Goal: Information Seeking & Learning: Learn about a topic

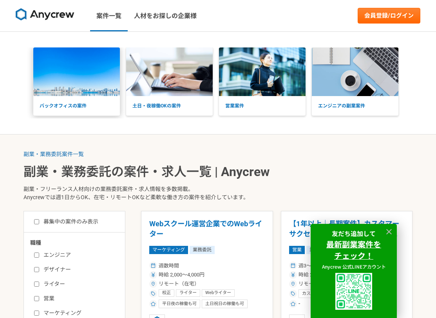
click at [90, 82] on img at bounding box center [76, 71] width 87 height 49
click at [47, 12] on img at bounding box center [45, 14] width 59 height 13
click at [46, 18] on img at bounding box center [45, 14] width 59 height 13
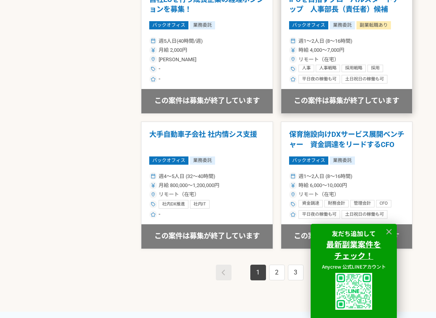
scroll to position [1373, 0]
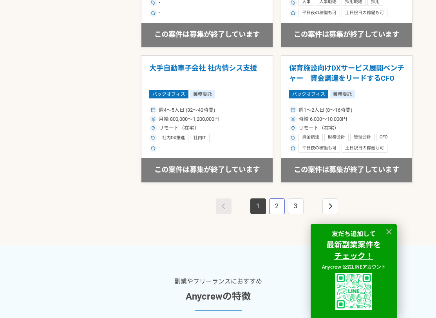
click at [279, 214] on link "2" at bounding box center [277, 206] width 16 height 16
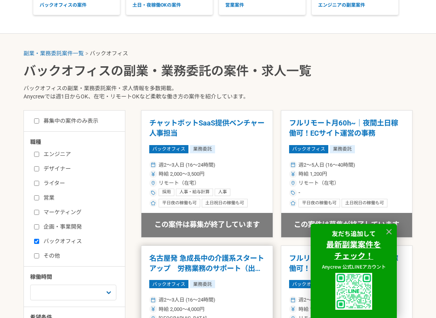
scroll to position [196, 0]
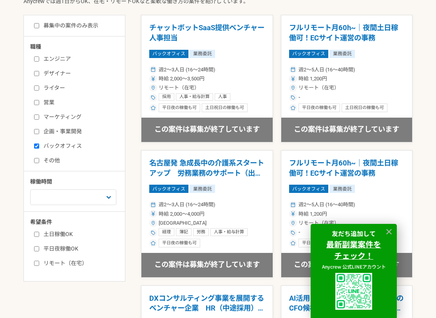
click at [40, 234] on label "土日稼働OK" at bounding box center [79, 234] width 90 height 8
click at [39, 234] on input "土日稼働OK" at bounding box center [36, 234] width 5 height 5
checkbox input "true"
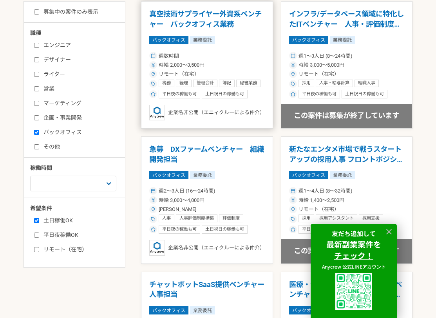
scroll to position [196, 0]
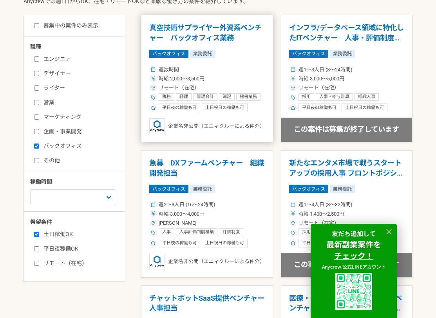
click at [226, 84] on div "週数時間 時給 2,000〜3,500円 リモート（在宅） 税務 経理 管理会計 簿記 秘書業務 Microsoft Office Microsoft Exc…" at bounding box center [207, 88] width 116 height 48
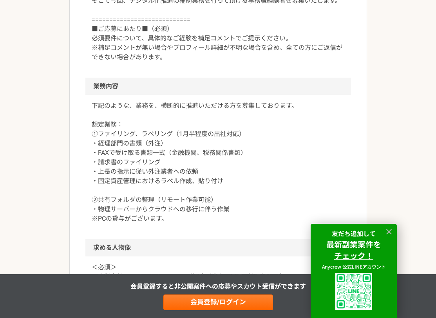
scroll to position [314, 0]
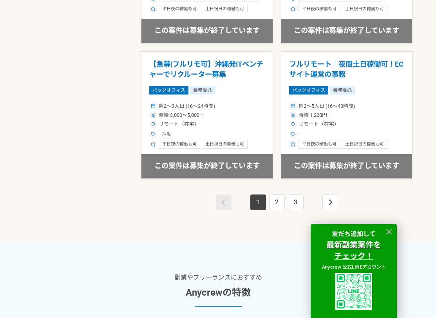
scroll to position [1412, 0]
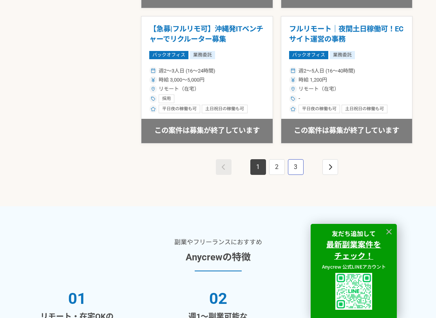
click at [300, 169] on link "3" at bounding box center [296, 167] width 16 height 16
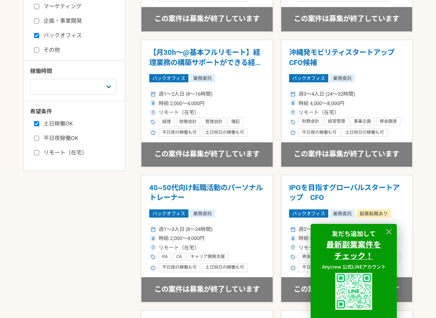
scroll to position [196, 0]
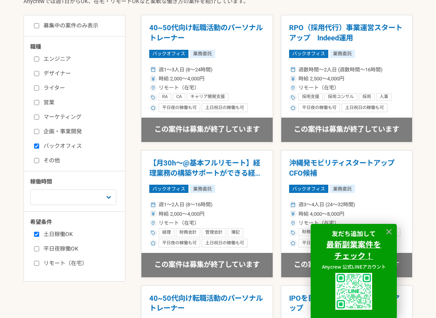
click at [37, 144] on input "バックオフィス" at bounding box center [36, 146] width 5 height 5
checkbox input "false"
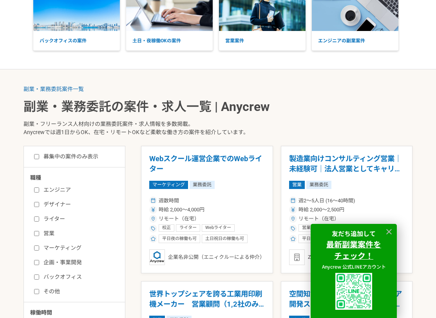
scroll to position [118, 0]
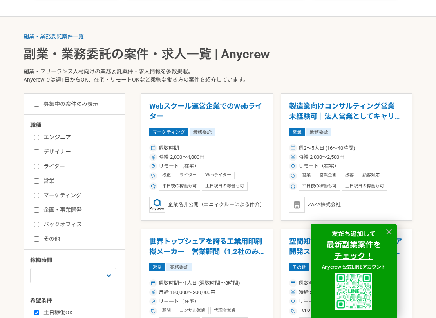
click at [55, 166] on label "ライター" at bounding box center [79, 166] width 90 height 8
click at [39, 166] on input "ライター" at bounding box center [36, 166] width 5 height 5
checkbox input "true"
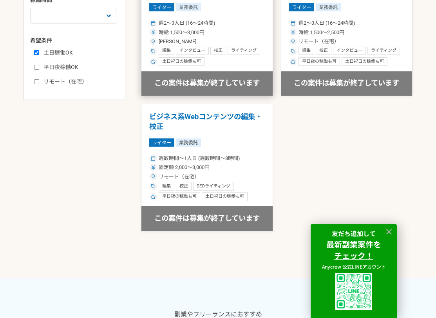
scroll to position [275, 0]
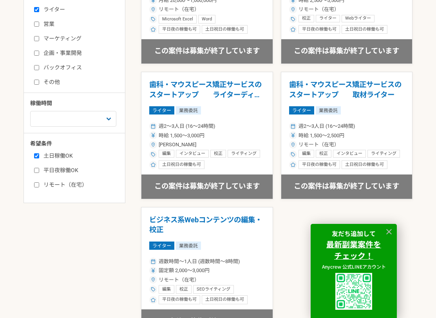
click at [60, 174] on label "平日夜稼働OK" at bounding box center [79, 170] width 90 height 8
click at [39, 173] on input "平日夜稼働OK" at bounding box center [36, 170] width 5 height 5
checkbox input "true"
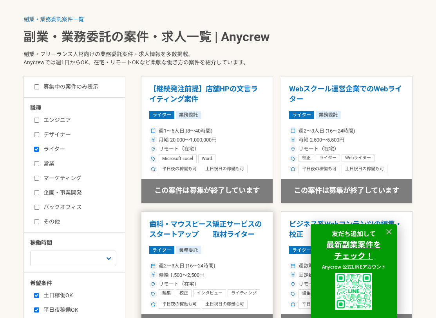
scroll to position [118, 0]
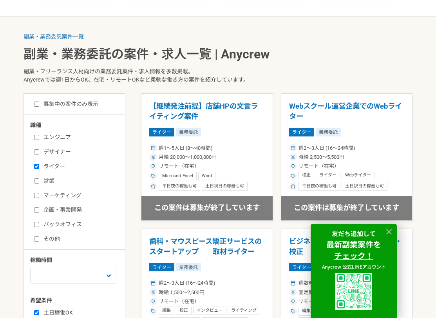
click at [55, 153] on label "デザイナー" at bounding box center [79, 152] width 90 height 8
click at [39, 153] on input "デザイナー" at bounding box center [36, 151] width 5 height 5
checkbox input "true"
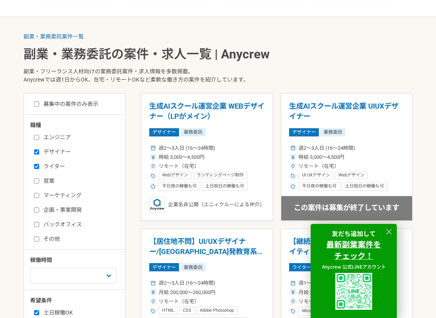
click at [50, 167] on label "ライター" at bounding box center [79, 166] width 90 height 8
click at [39, 167] on input "ライター" at bounding box center [36, 166] width 5 height 5
checkbox input "false"
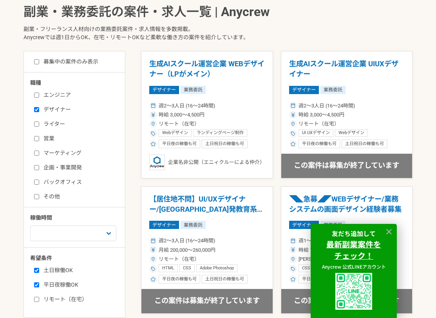
scroll to position [235, 0]
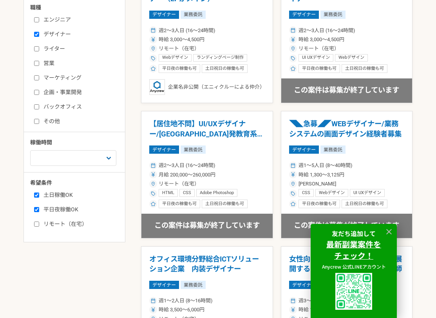
click at [53, 124] on label "その他" at bounding box center [79, 121] width 90 height 8
click at [39, 124] on input "その他" at bounding box center [36, 121] width 5 height 5
checkbox input "true"
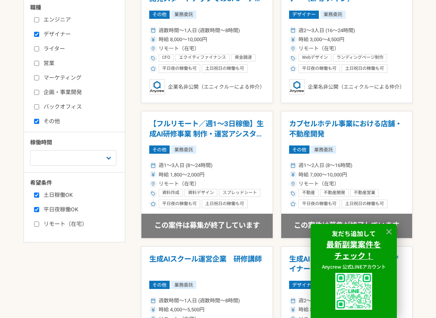
click at [49, 34] on label "デザイナー" at bounding box center [79, 34] width 90 height 8
click at [39, 34] on input "デザイナー" at bounding box center [36, 34] width 5 height 5
checkbox input "false"
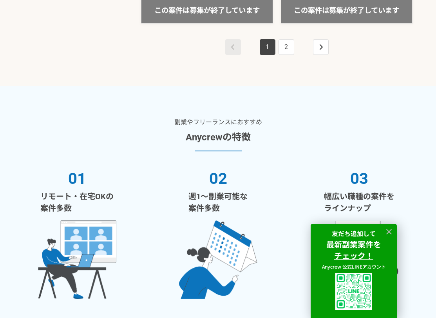
scroll to position [1529, 0]
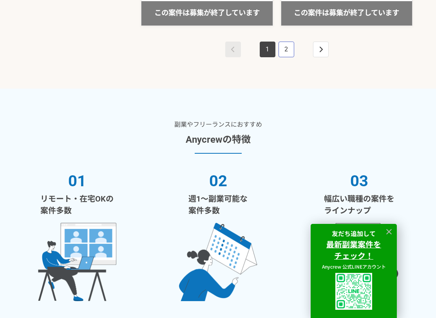
click at [288, 56] on link "2" at bounding box center [287, 50] width 16 height 16
